Goal: Task Accomplishment & Management: Manage account settings

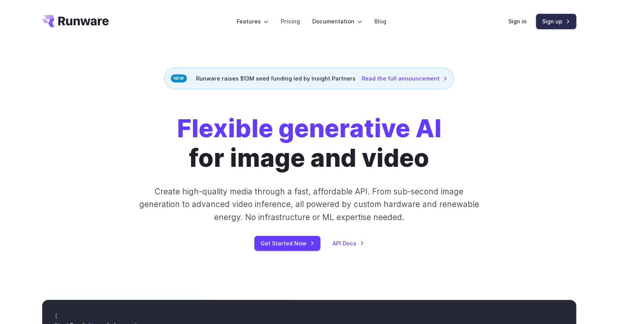
click at [554, 21] on link "Sign up" at bounding box center [556, 21] width 40 height 15
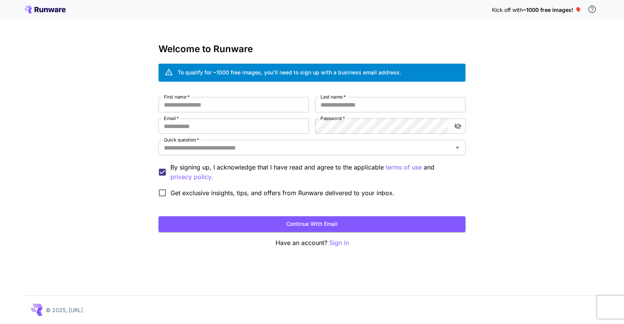
click at [54, 10] on icon at bounding box center [44, 10] width 41 height 8
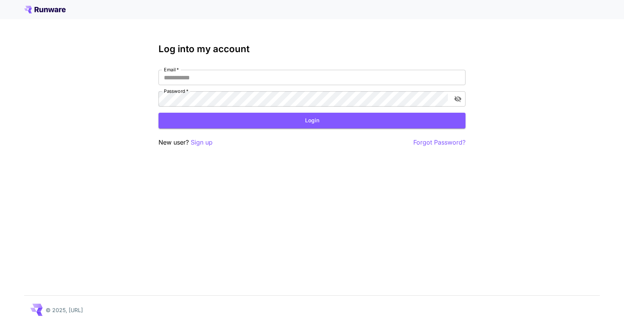
click at [46, 9] on icon at bounding box center [46, 10] width 4 height 4
drag, startPoint x: 521, startPoint y: 0, endPoint x: 563, endPoint y: 59, distance: 72.8
click at [562, 61] on div "Log into my account Email   * Email   * Password   * Password   * Login New use…" at bounding box center [312, 162] width 624 height 324
